Goal: Find specific page/section: Find specific page/section

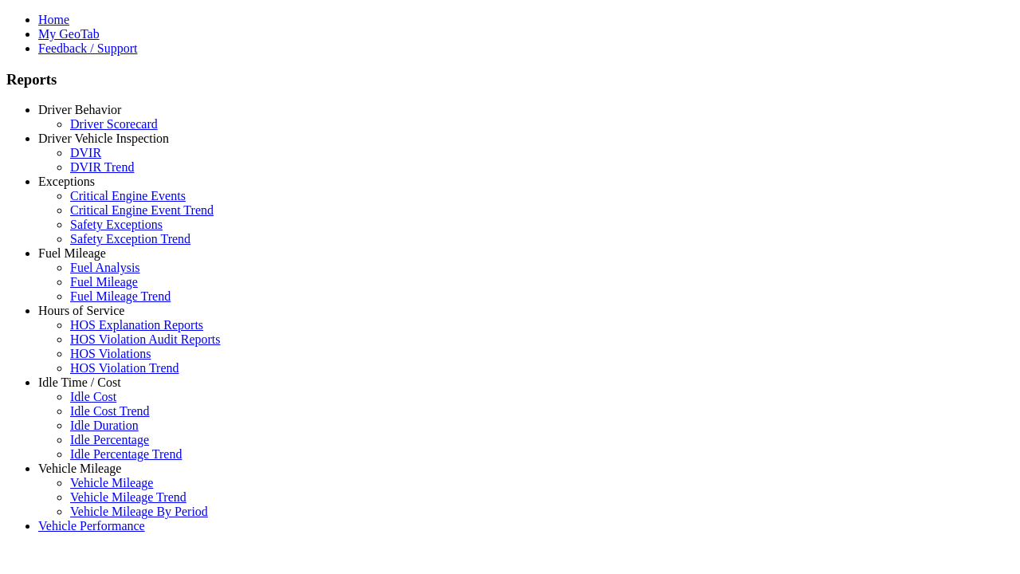
click at [92, 188] on link "Exceptions" at bounding box center [66, 182] width 57 height 14
click at [104, 231] on link "Safety Exceptions" at bounding box center [116, 225] width 92 height 14
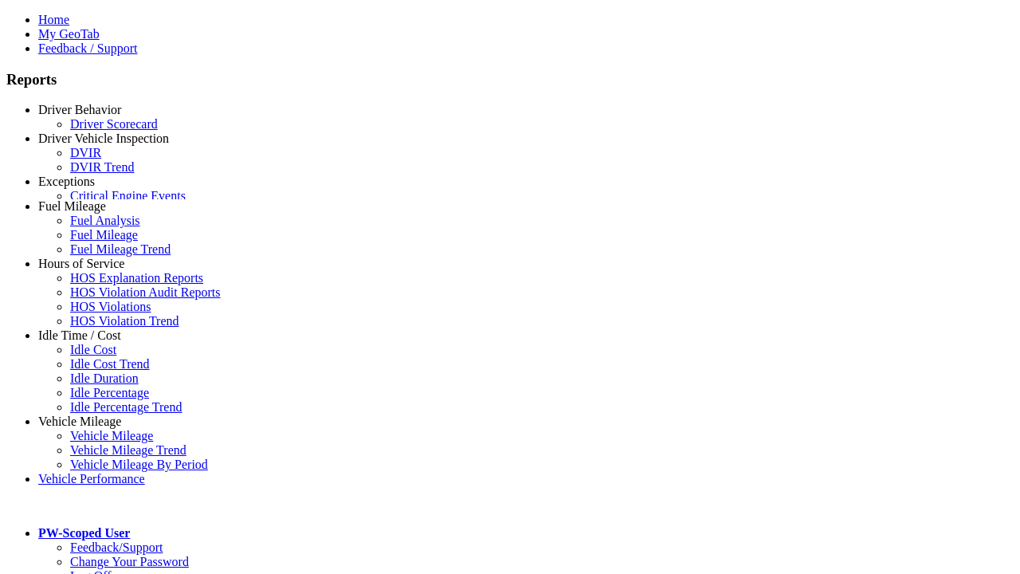
select select "**********"
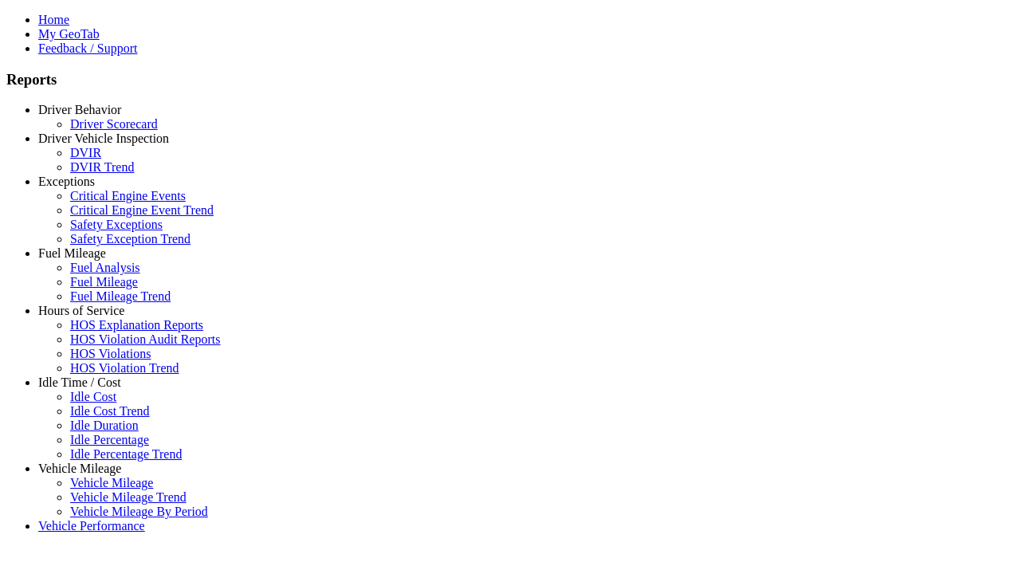
type input "**********"
